Goal: Transaction & Acquisition: Book appointment/travel/reservation

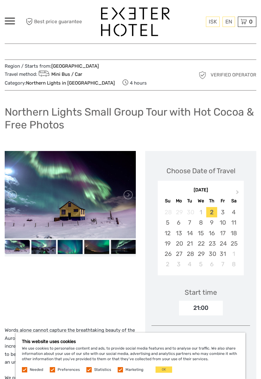
click at [170, 217] on div "5" at bounding box center [167, 222] width 11 height 10
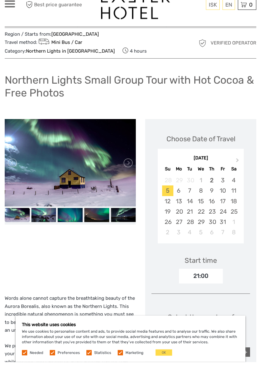
scroll to position [15, 0]
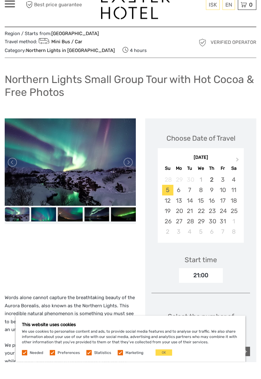
click at [167, 366] on button "OK" at bounding box center [164, 369] width 17 height 6
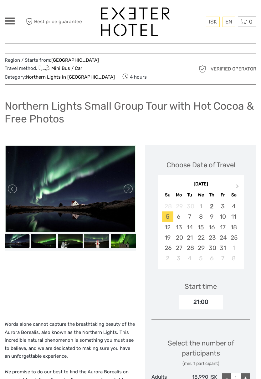
scroll to position [0, 0]
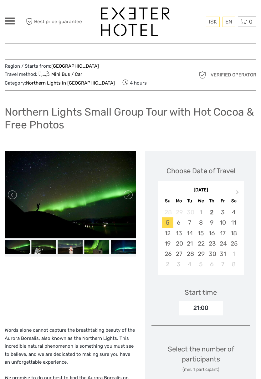
click at [130, 190] on link at bounding box center [128, 195] width 10 height 10
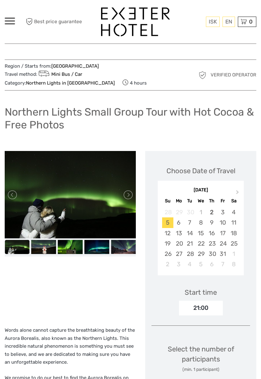
click at [128, 190] on link at bounding box center [128, 195] width 10 height 10
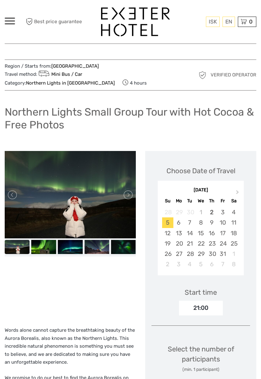
click at [129, 190] on link at bounding box center [128, 195] width 10 height 10
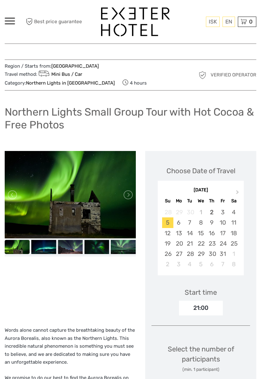
click at [127, 190] on link at bounding box center [128, 195] width 10 height 10
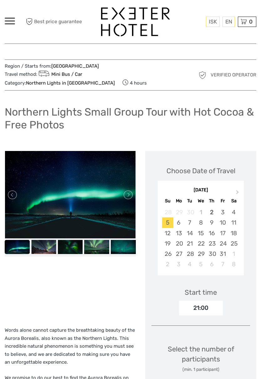
click at [130, 190] on link at bounding box center [128, 195] width 10 height 10
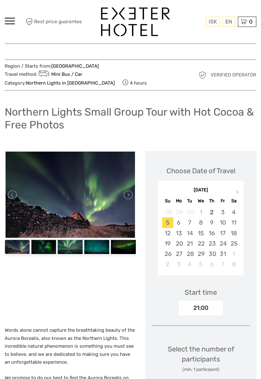
click at [126, 190] on link at bounding box center [128, 195] width 10 height 10
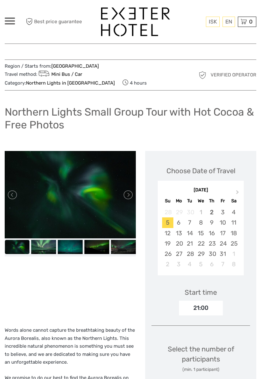
click at [0, 0] on link "Español" at bounding box center [0, 0] width 0 height 0
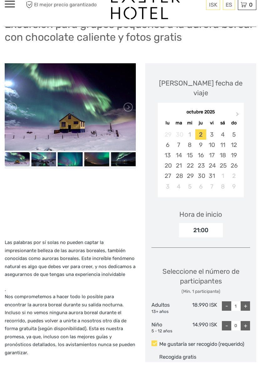
scroll to position [70, 0]
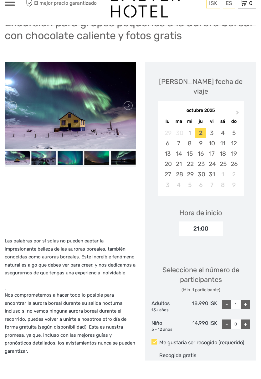
click at [235, 146] on div "5" at bounding box center [233, 151] width 11 height 10
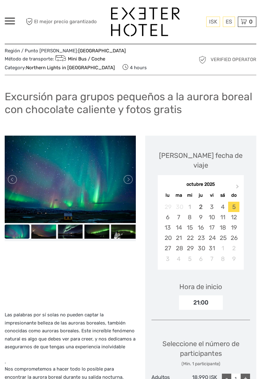
scroll to position [0, 0]
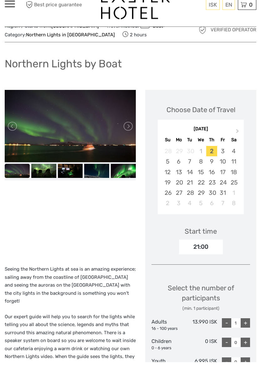
scroll to position [25, 0]
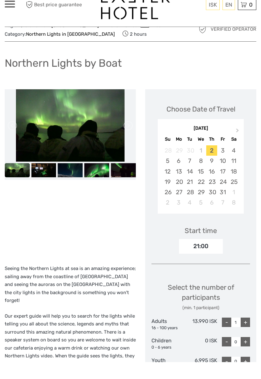
click at [168, 172] on div "5" at bounding box center [167, 177] width 11 height 10
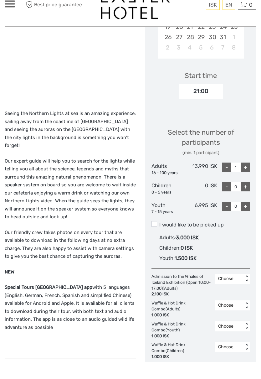
scroll to position [186, 0]
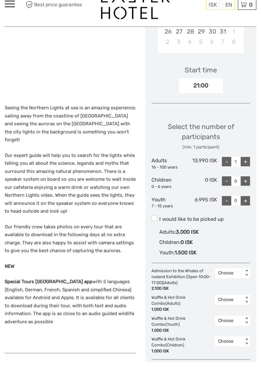
click at [156, 233] on span at bounding box center [155, 236] width 6 height 6
click at [159, 234] on input "I would like to be picked up" at bounding box center [159, 234] width 0 height 0
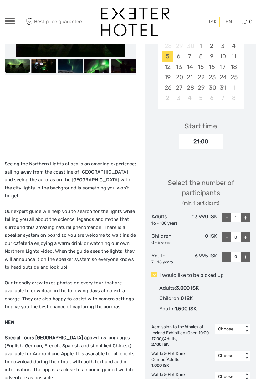
scroll to position [0, 0]
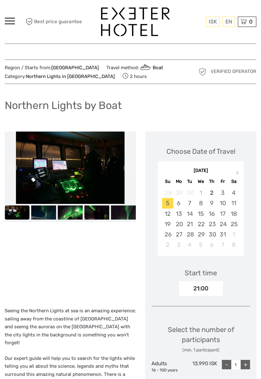
click at [0, 0] on link "Español" at bounding box center [0, 0] width 0 height 0
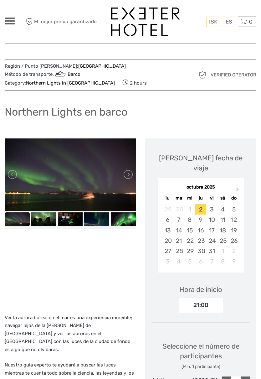
click at [234, 204] on div "5" at bounding box center [233, 209] width 11 height 10
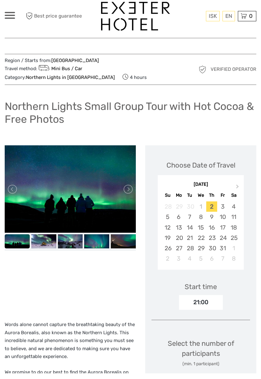
click at [169, 217] on div "5" at bounding box center [167, 222] width 11 height 10
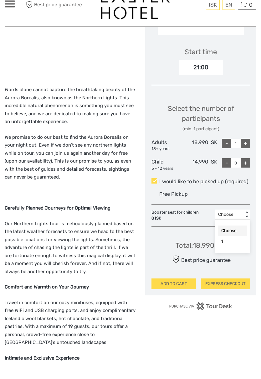
scroll to position [223, 0]
click at [237, 206] on div "Free Pickup" at bounding box center [204, 211] width 91 height 10
click at [159, 196] on input "I would like to be picked up (required)" at bounding box center [159, 196] width 0 height 0
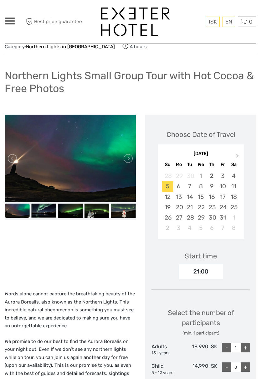
scroll to position [34, 0]
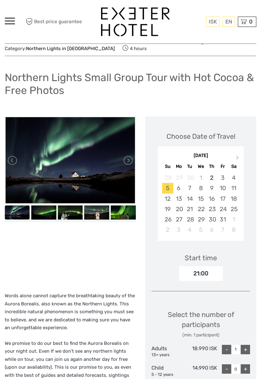
click at [0, 0] on link "Español" at bounding box center [0, 0] width 0 height 0
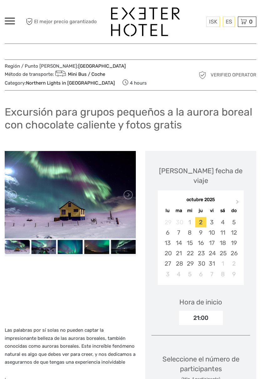
click at [129, 194] on link at bounding box center [128, 195] width 10 height 10
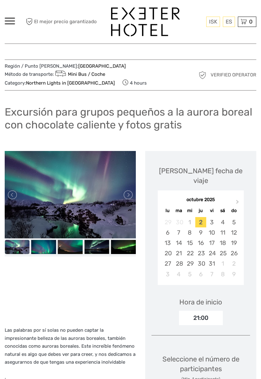
click at [129, 193] on link at bounding box center [128, 195] width 10 height 10
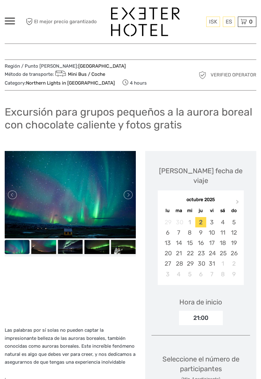
click at [131, 193] on link at bounding box center [128, 195] width 10 height 10
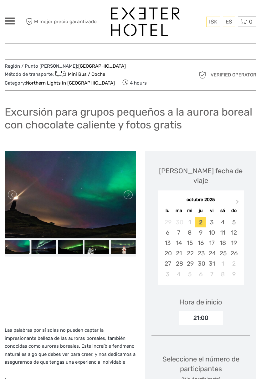
click at [132, 192] on link at bounding box center [128, 195] width 10 height 10
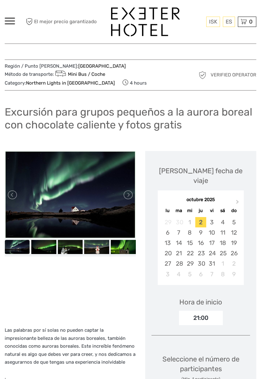
click at [132, 193] on link at bounding box center [128, 195] width 10 height 10
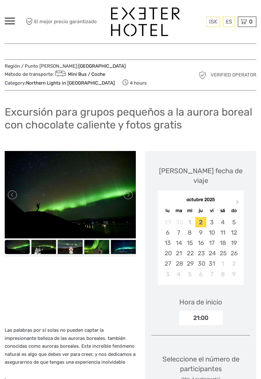
click at [131, 194] on link at bounding box center [128, 195] width 10 height 10
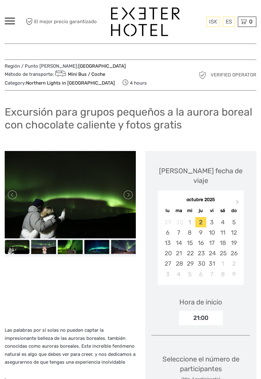
click at [131, 195] on link at bounding box center [128, 195] width 10 height 10
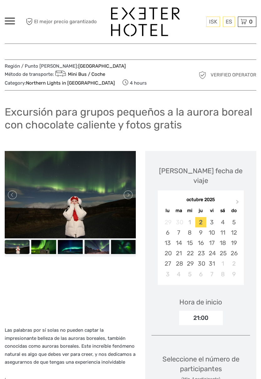
click at [131, 192] on link at bounding box center [128, 195] width 10 height 10
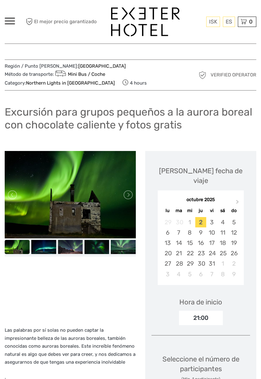
click at [131, 193] on link at bounding box center [128, 195] width 10 height 10
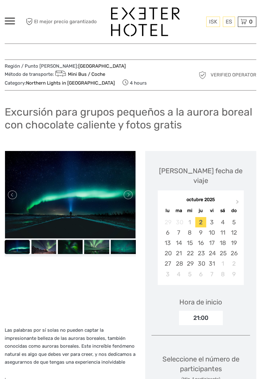
click at [132, 193] on link at bounding box center [128, 195] width 10 height 10
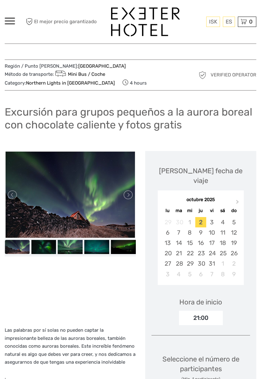
click at [131, 193] on link at bounding box center [128, 195] width 10 height 10
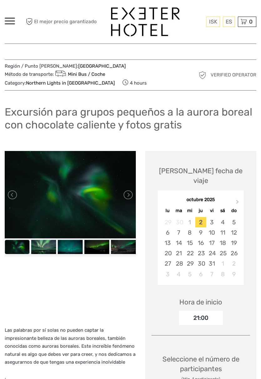
click at [132, 193] on link at bounding box center [128, 195] width 10 height 10
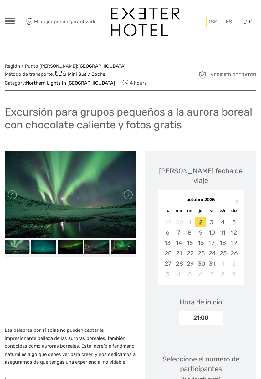
click at [132, 193] on link at bounding box center [128, 195] width 10 height 10
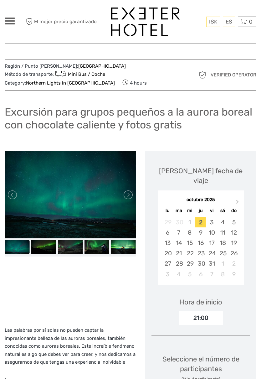
click at [131, 194] on link at bounding box center [128, 195] width 10 height 10
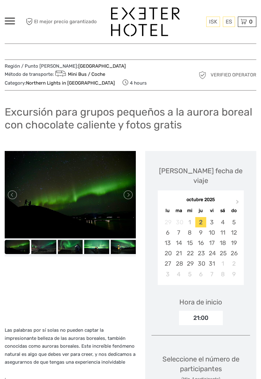
click at [132, 193] on link at bounding box center [128, 195] width 10 height 10
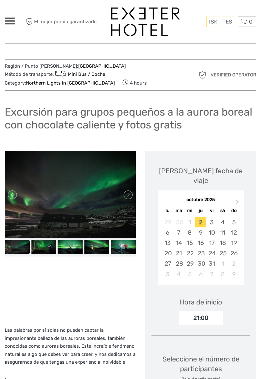
click at [131, 194] on link at bounding box center [128, 195] width 10 height 10
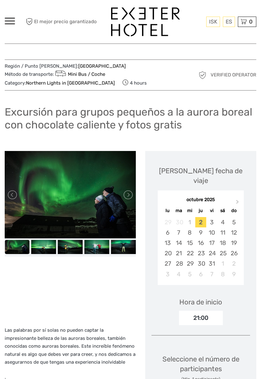
click at [131, 194] on link at bounding box center [128, 195] width 10 height 10
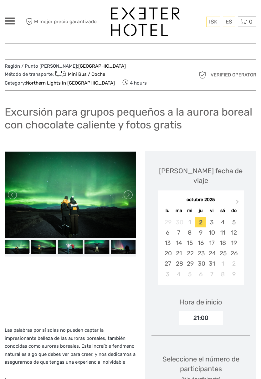
click at [132, 193] on link at bounding box center [128, 195] width 10 height 10
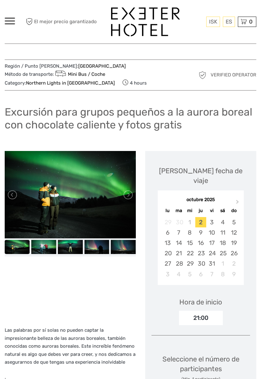
click at [131, 193] on link at bounding box center [128, 195] width 10 height 10
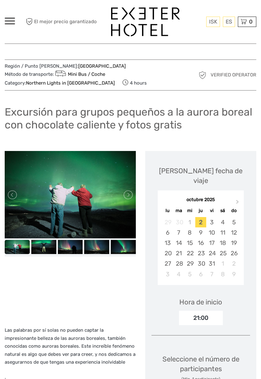
click at [132, 193] on link at bounding box center [128, 195] width 10 height 10
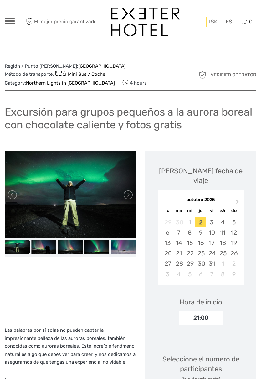
click at [131, 193] on link at bounding box center [128, 195] width 10 height 10
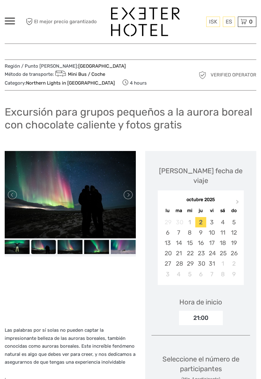
click at [131, 193] on link at bounding box center [128, 195] width 10 height 10
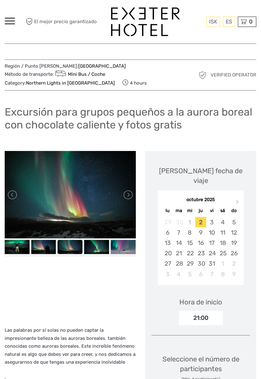
click at [131, 193] on link at bounding box center [128, 195] width 10 height 10
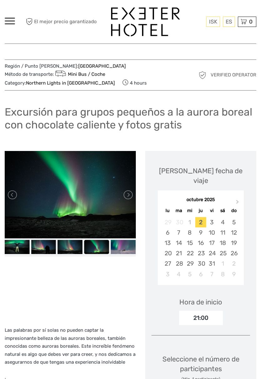
click at [131, 193] on link at bounding box center [128, 195] width 10 height 10
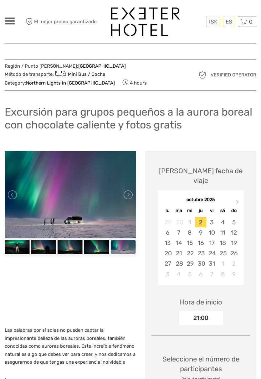
click at [131, 193] on link at bounding box center [128, 195] width 10 height 10
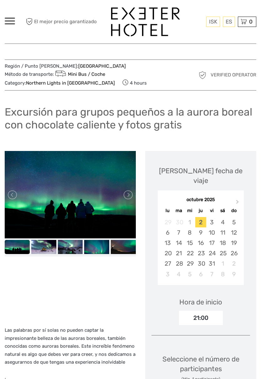
click at [131, 194] on link at bounding box center [128, 195] width 10 height 10
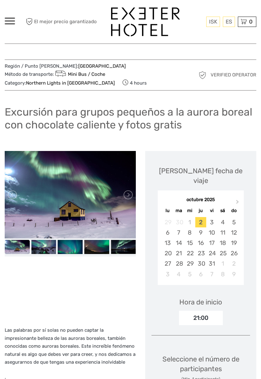
click at [131, 193] on link at bounding box center [128, 195] width 10 height 10
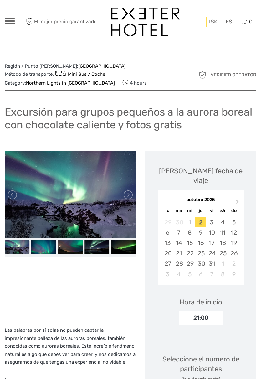
click at [132, 193] on link at bounding box center [128, 195] width 10 height 10
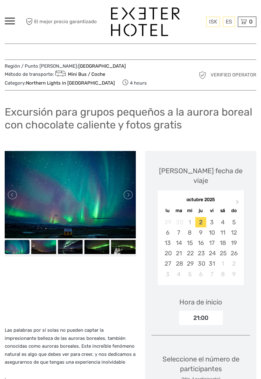
click at [131, 193] on link at bounding box center [128, 195] width 10 height 10
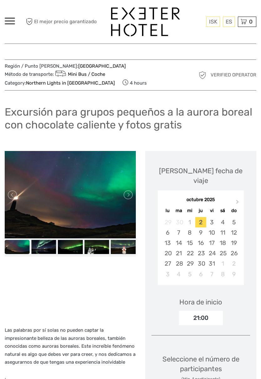
click at [131, 193] on link at bounding box center [128, 195] width 10 height 10
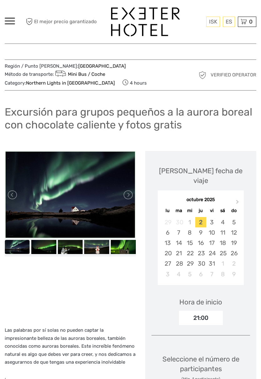
click at [132, 195] on link at bounding box center [128, 195] width 10 height 10
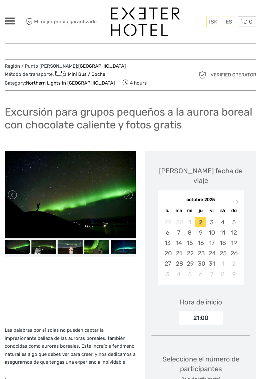
click at [132, 194] on link at bounding box center [128, 195] width 10 height 10
